Goal: Check status: Check status

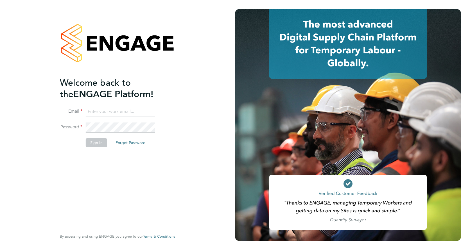
type input "frazer.newsome@vistry.co.uk"
click at [96, 143] on button "Sign In" at bounding box center [96, 142] width 21 height 9
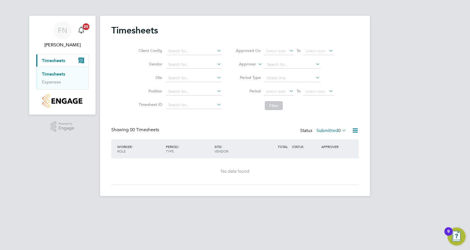
click at [326, 131] on label "Submitted 0" at bounding box center [332, 131] width 30 height 6
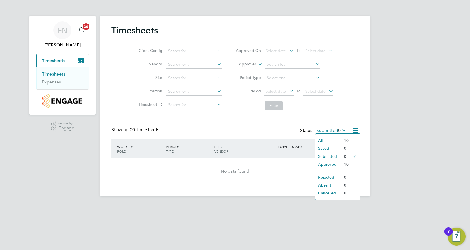
click at [330, 163] on li "Approved" at bounding box center [329, 165] width 26 height 8
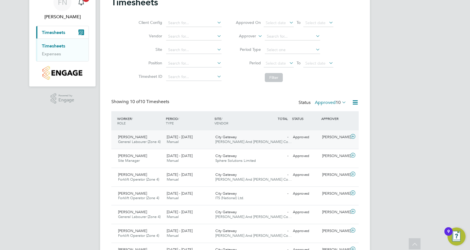
click at [190, 142] on div "[DATE] - [DATE] Manual" at bounding box center [189, 140] width 49 height 14
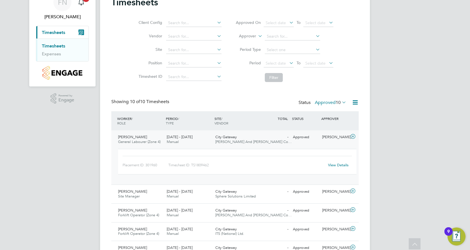
click at [332, 166] on link "View Details" at bounding box center [338, 165] width 21 height 5
